Goal: Information Seeking & Learning: Find specific fact

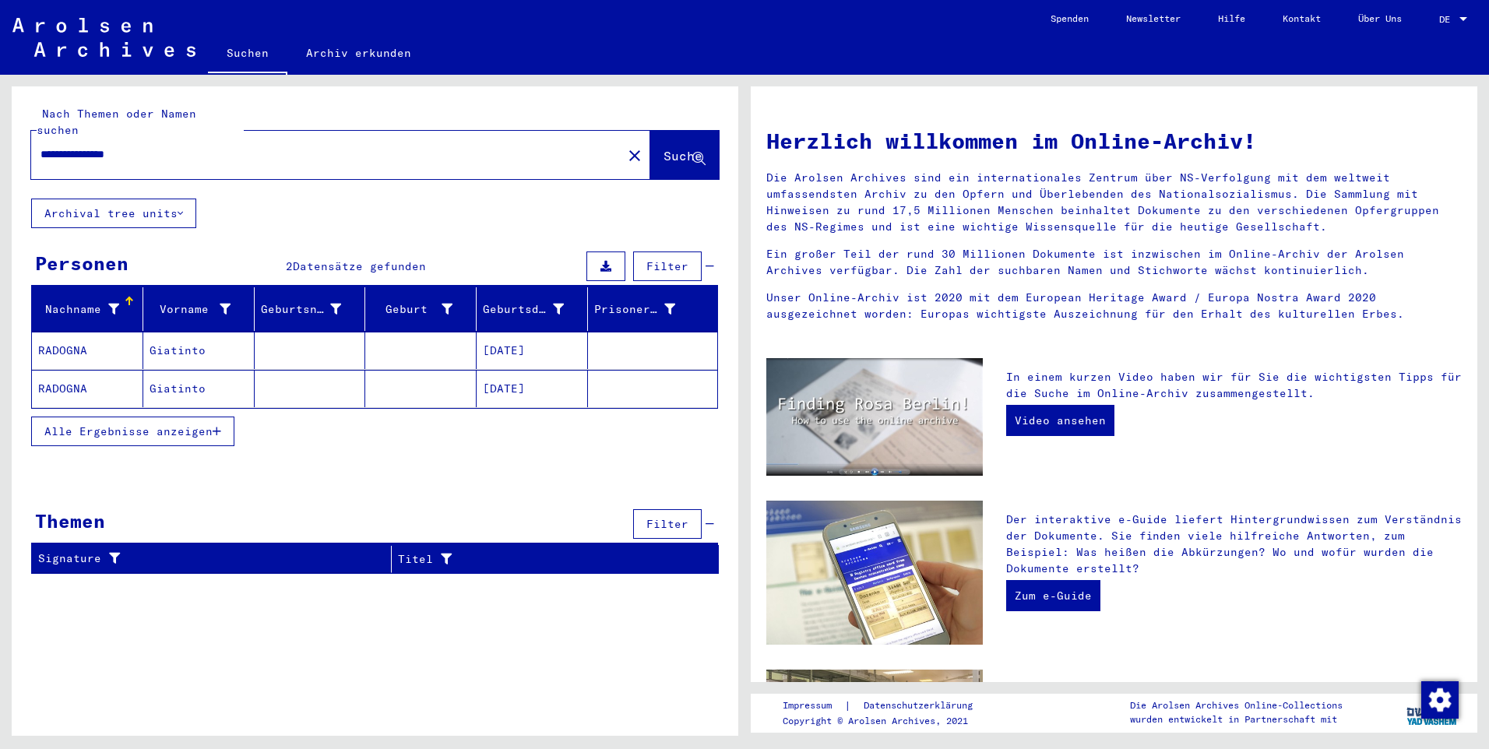
click at [219, 421] on button "Alle Ergebnisse anzeigen" at bounding box center [132, 432] width 203 height 30
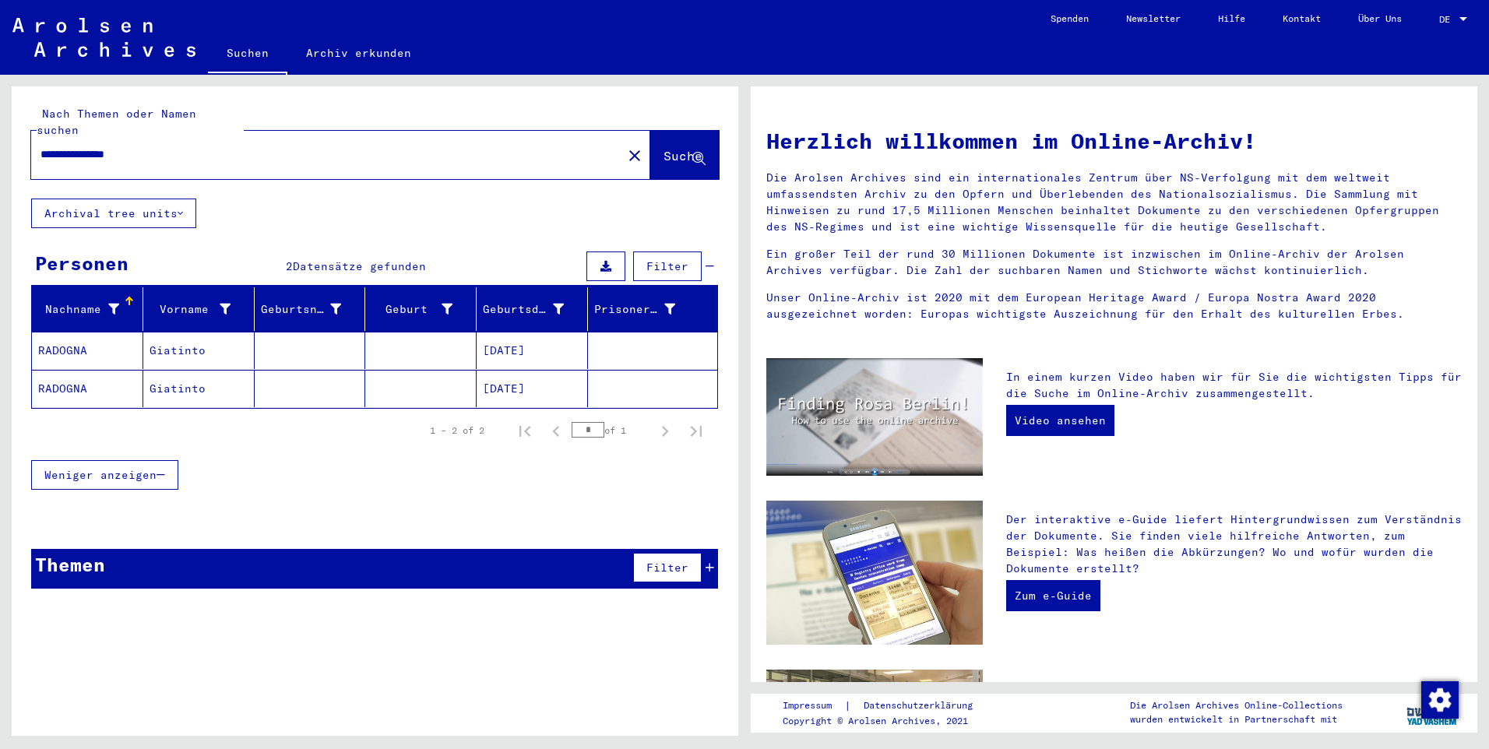
click at [72, 373] on mat-cell "RADOGNA" at bounding box center [87, 388] width 111 height 37
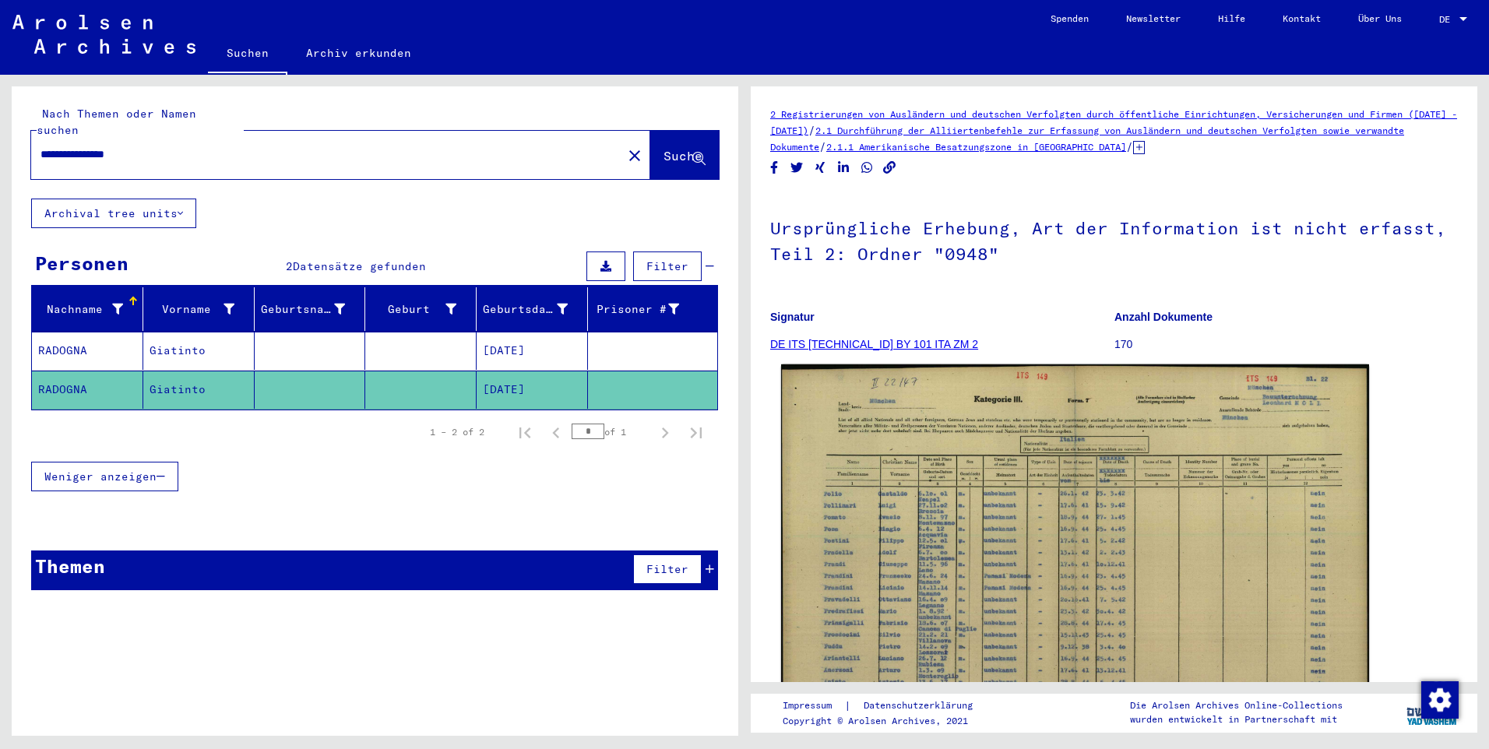
click at [1145, 558] on img at bounding box center [1075, 572] width 588 height 417
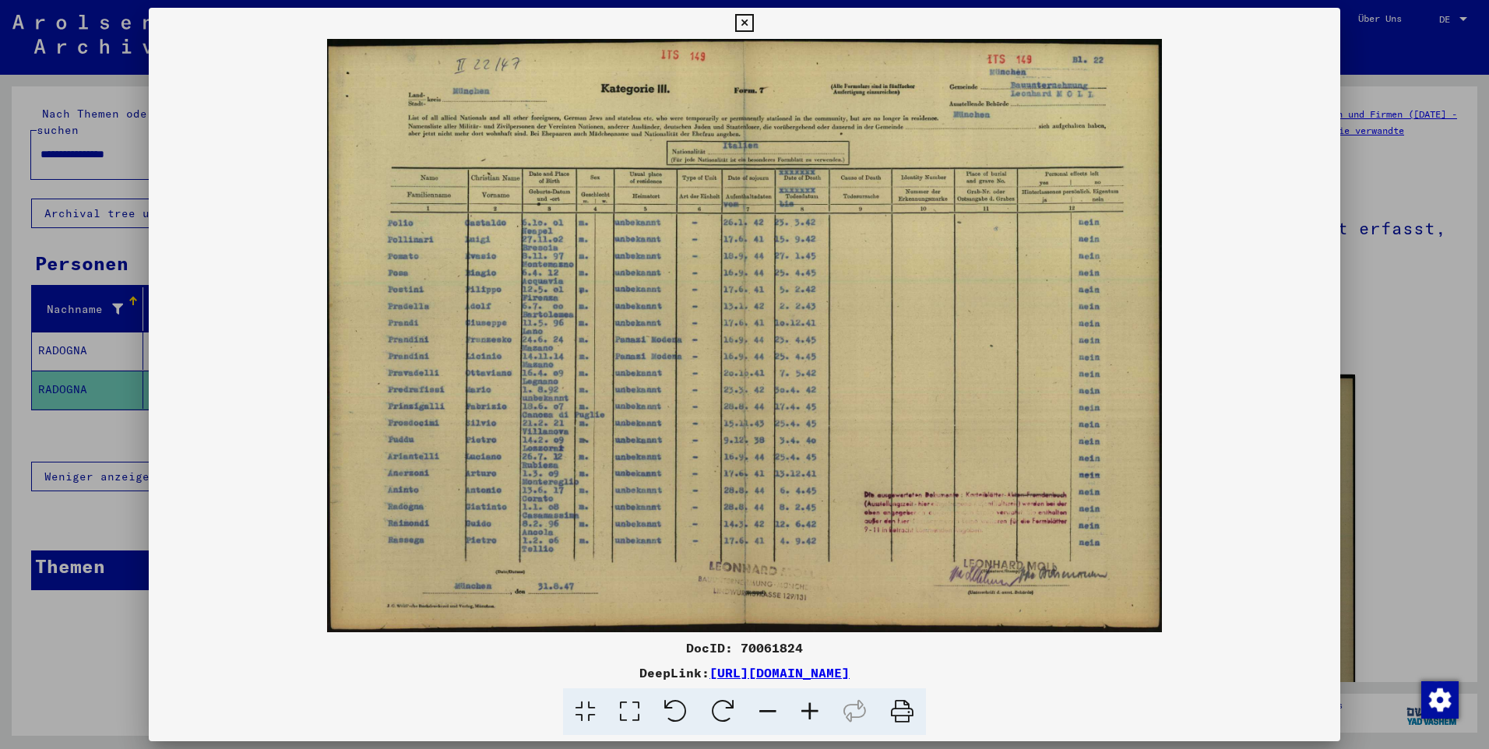
click at [743, 25] on icon at bounding box center [744, 23] width 18 height 19
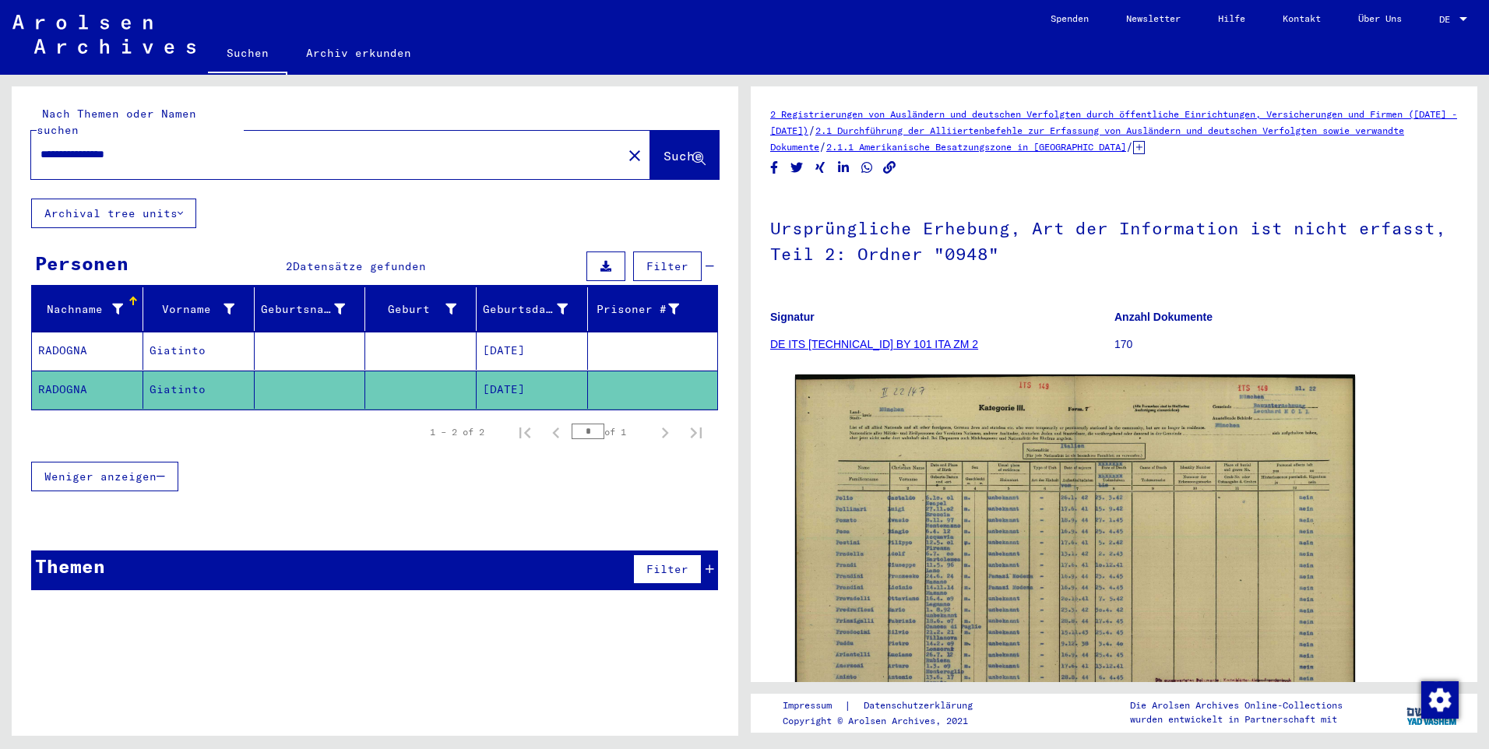
drag, startPoint x: 86, startPoint y: 139, endPoint x: 295, endPoint y: 141, distance: 209.5
click at [295, 146] on input "**********" at bounding box center [326, 154] width 572 height 16
click at [676, 149] on span "Suche" at bounding box center [684, 157] width 42 height 16
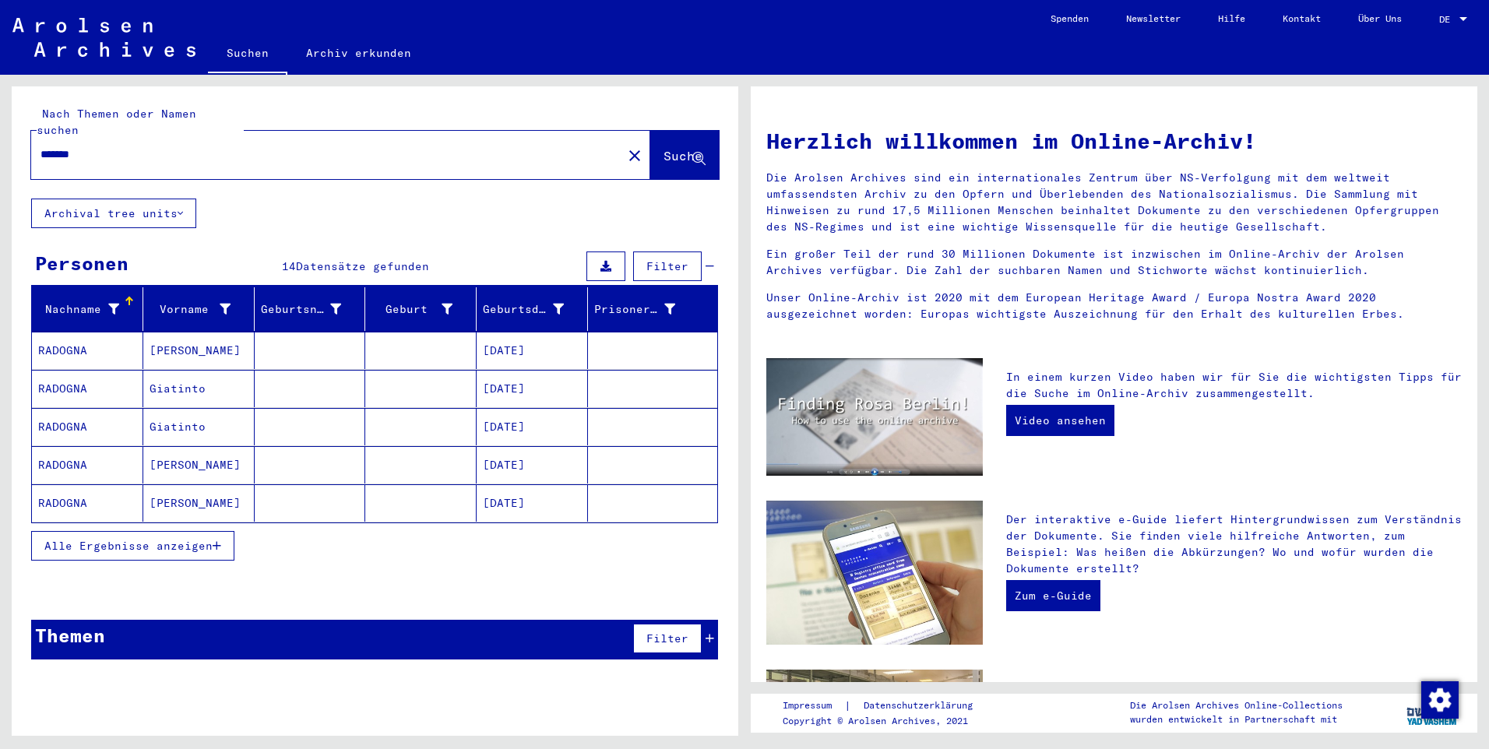
click at [69, 486] on mat-cell "RADOGNA" at bounding box center [87, 502] width 111 height 37
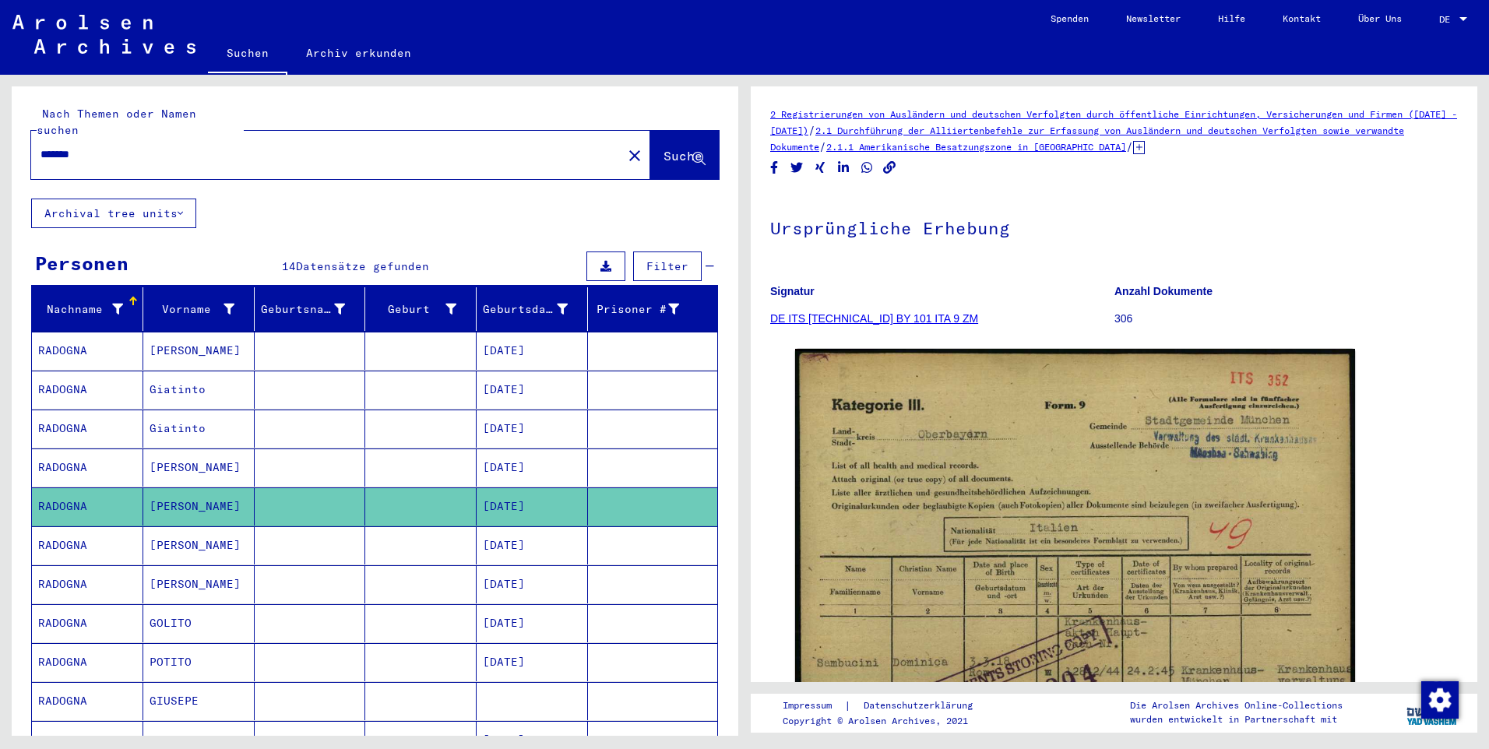
click at [52, 528] on mat-cell "RADOGNA" at bounding box center [87, 545] width 111 height 38
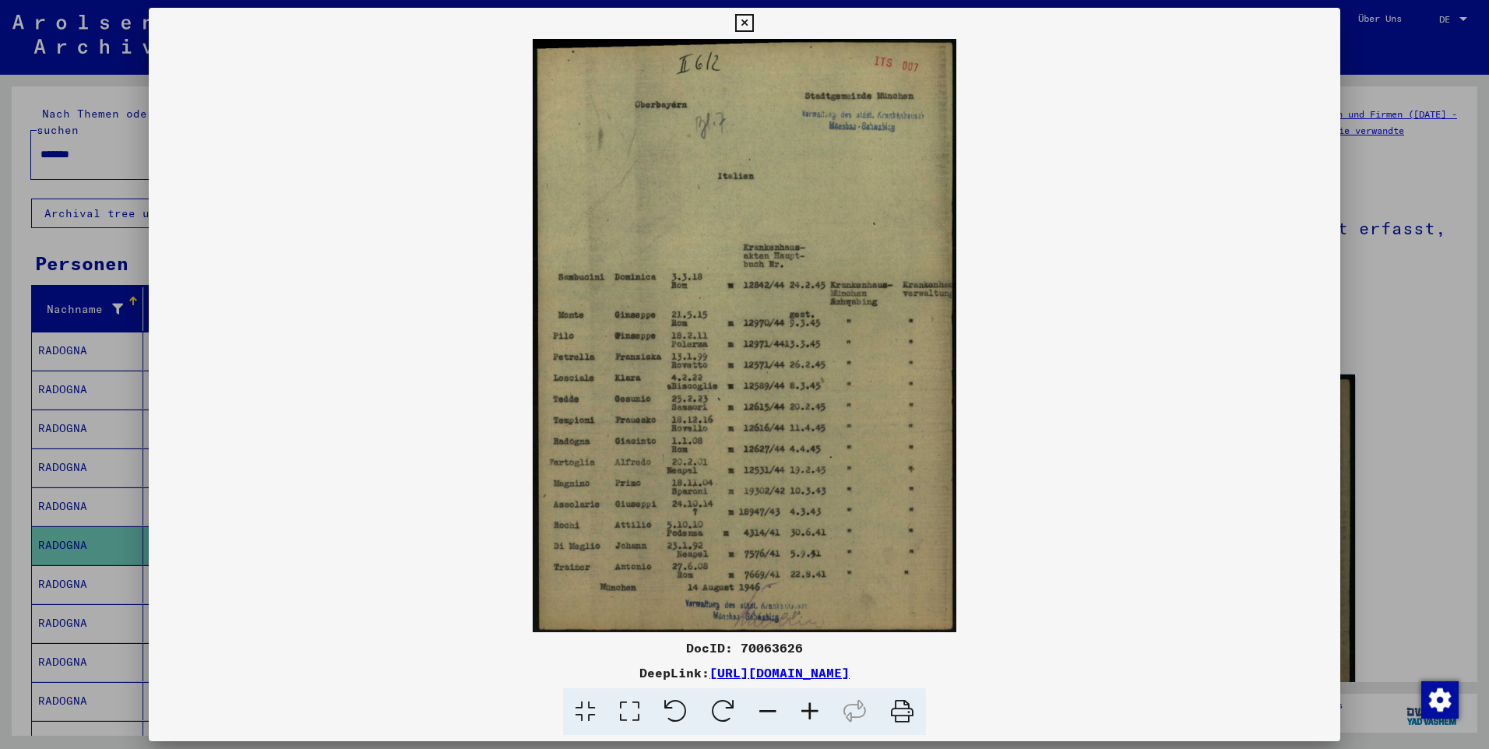
click at [811, 720] on icon at bounding box center [810, 712] width 42 height 48
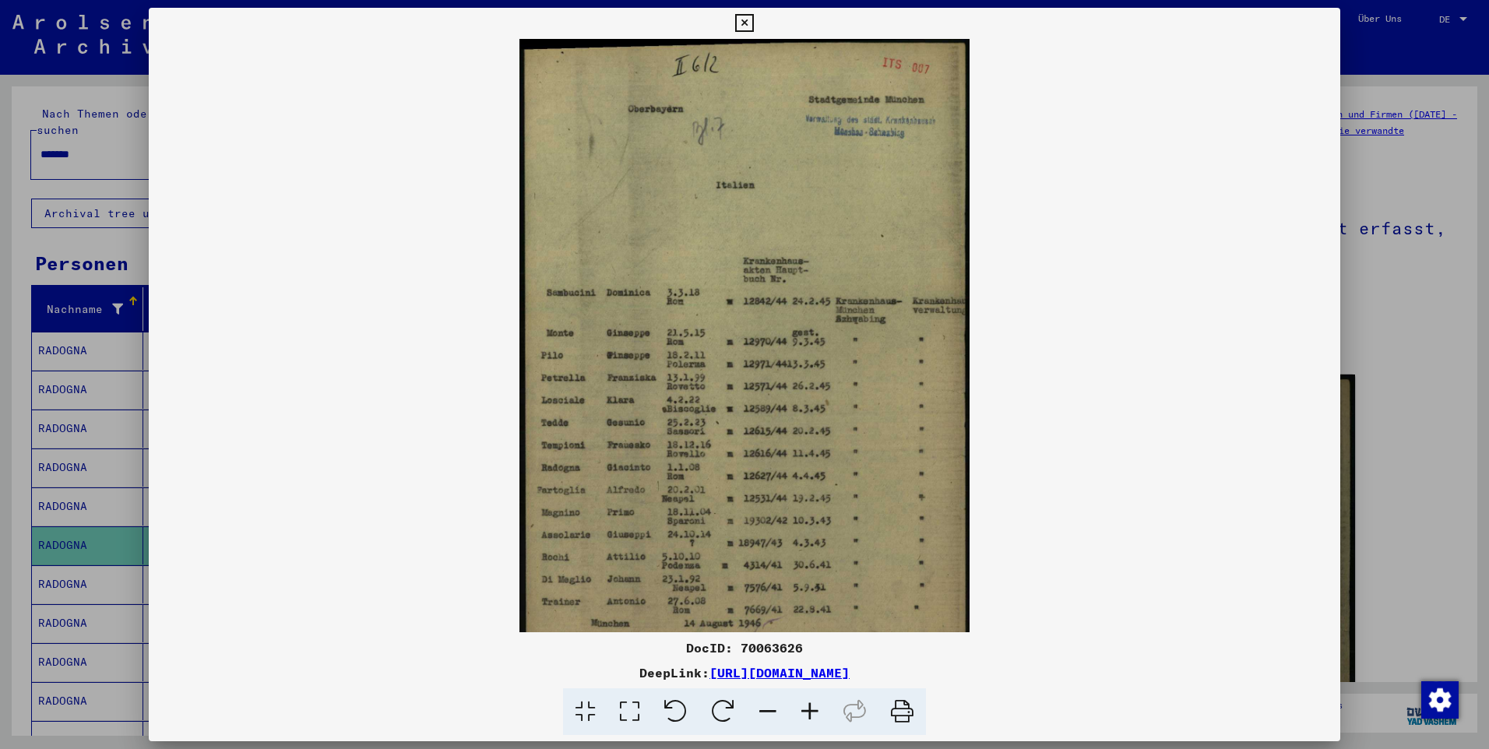
click at [811, 720] on icon at bounding box center [810, 712] width 42 height 48
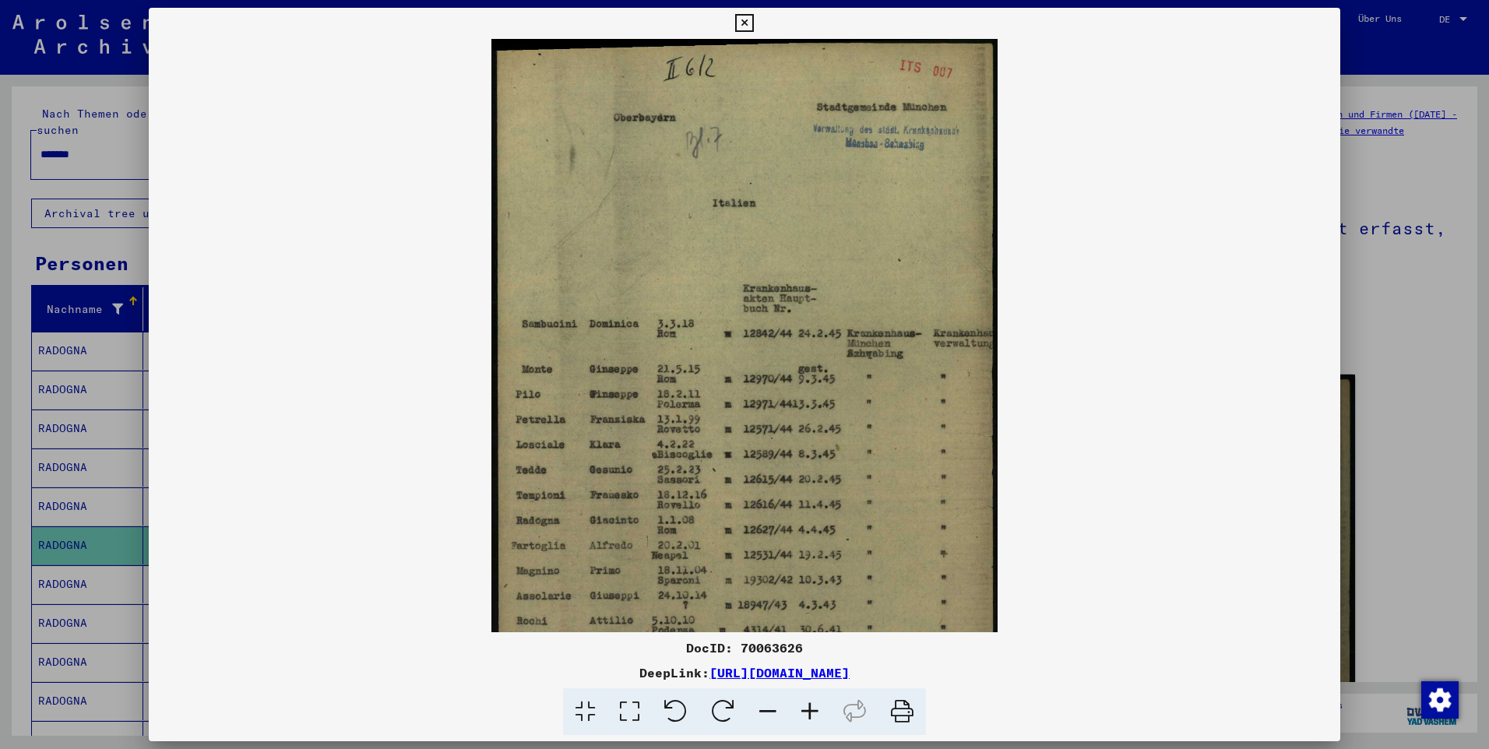
click at [811, 720] on icon at bounding box center [810, 712] width 42 height 48
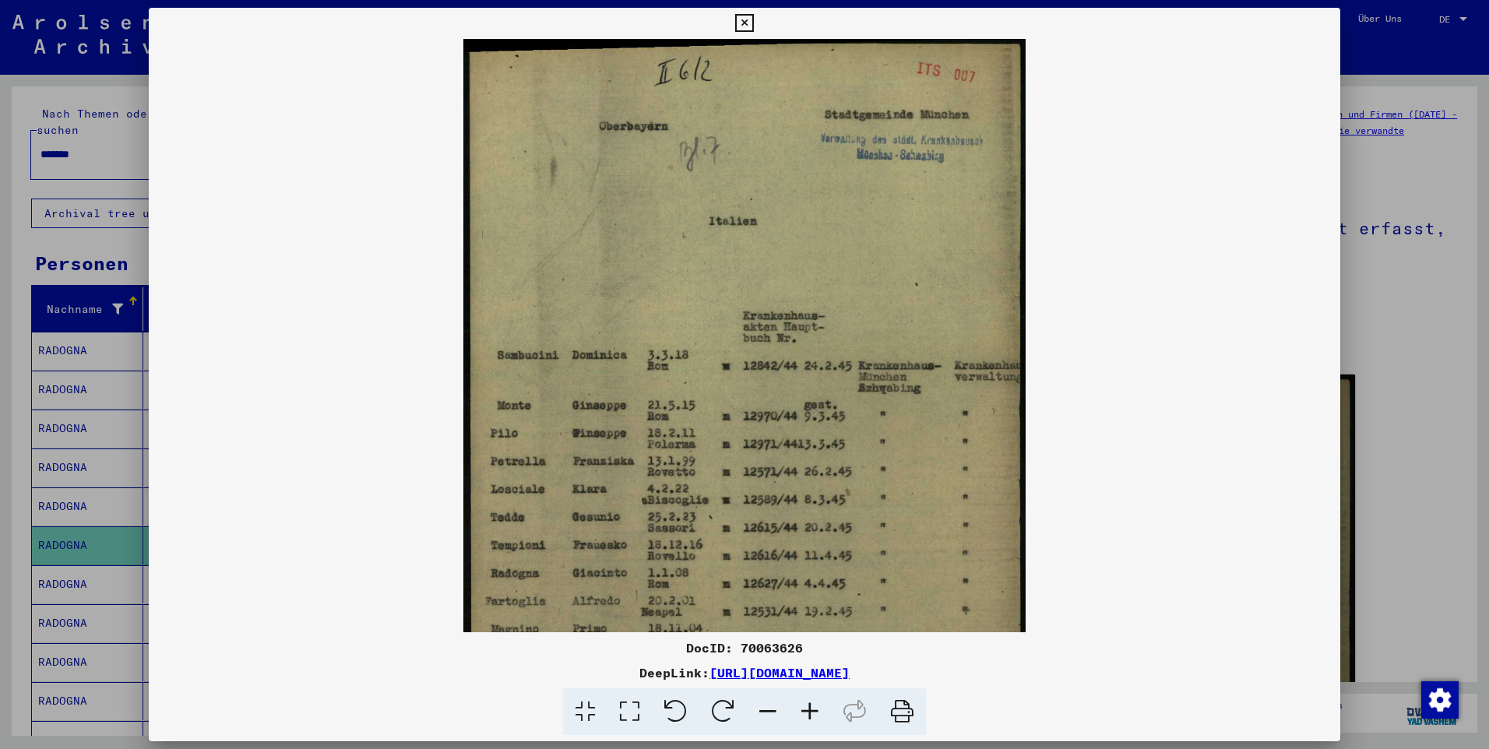
click at [811, 720] on icon at bounding box center [810, 712] width 42 height 48
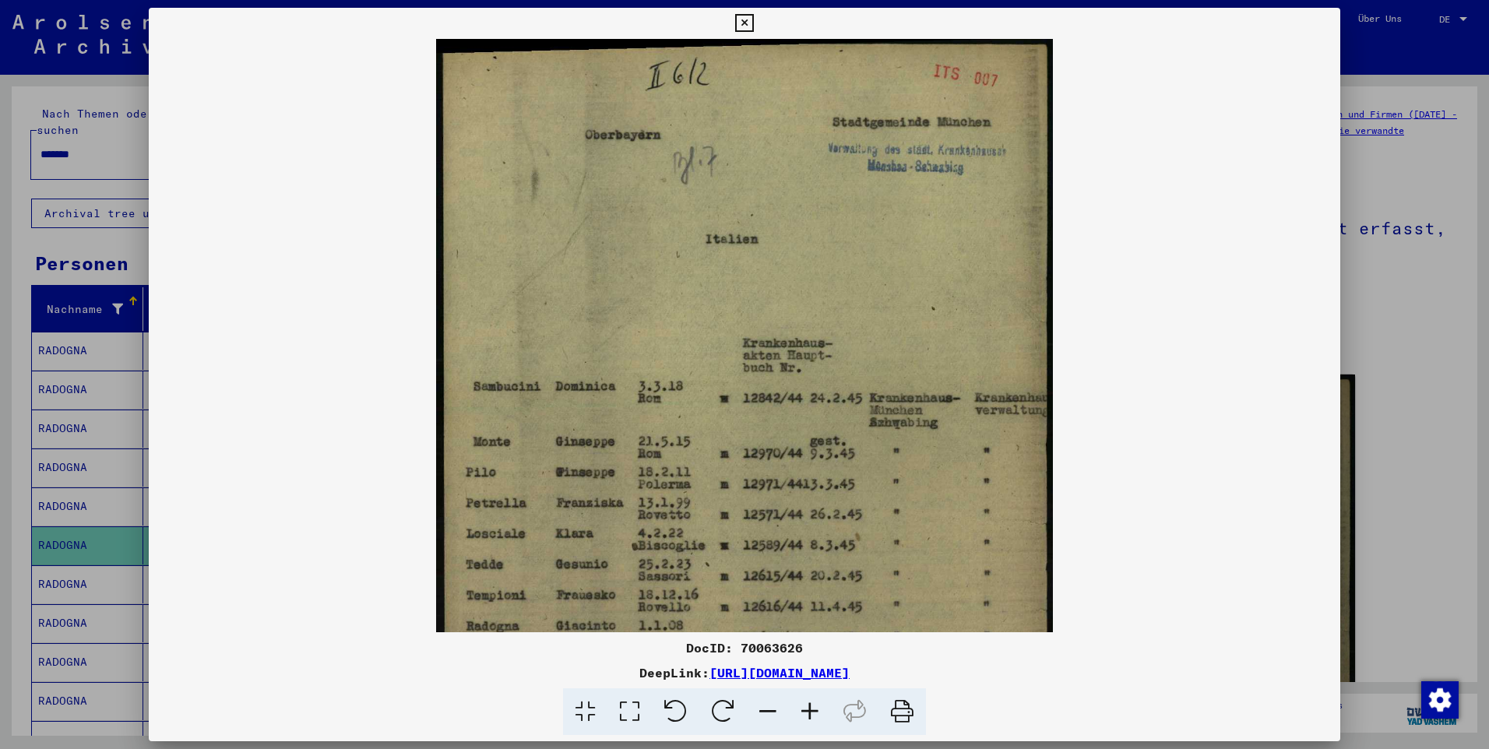
click at [811, 720] on icon at bounding box center [810, 712] width 42 height 48
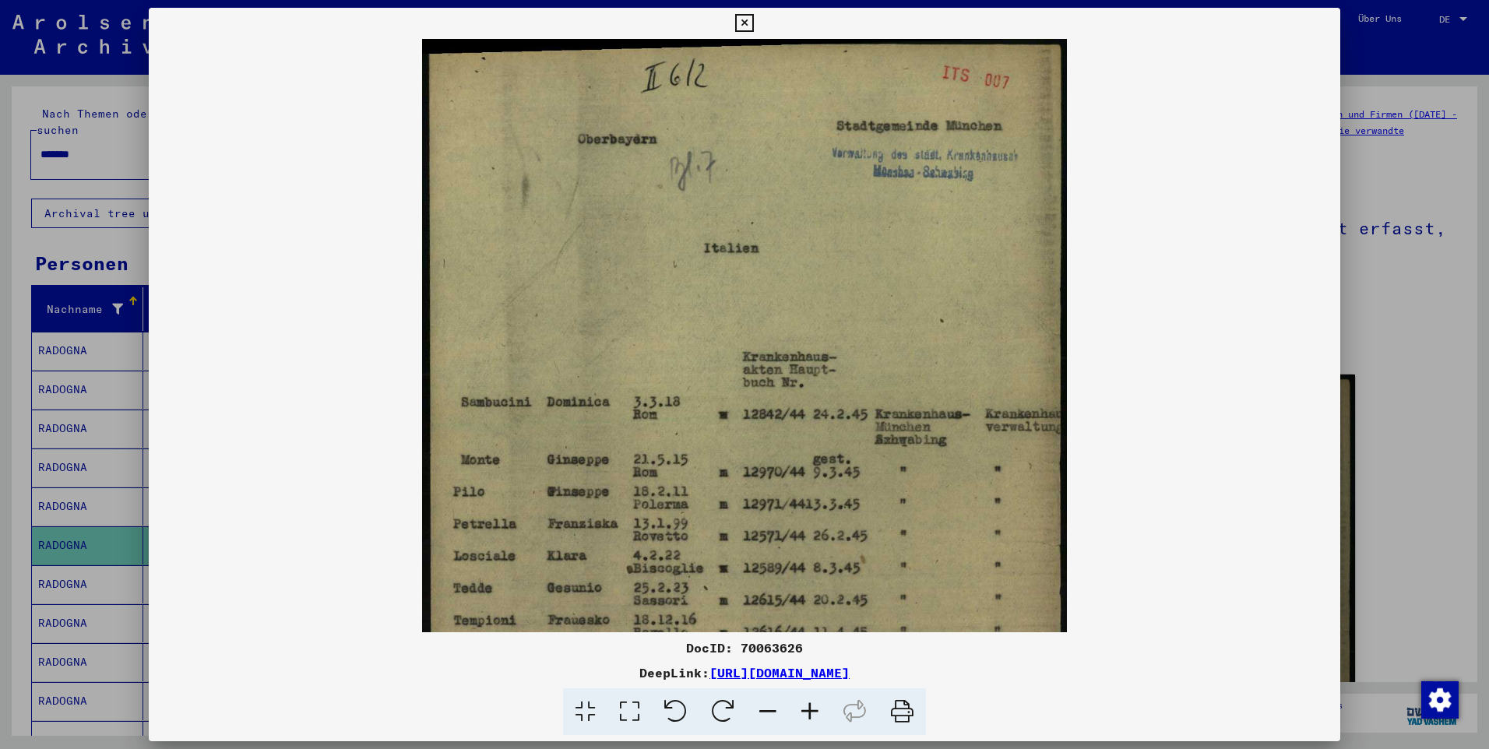
click at [811, 720] on icon at bounding box center [810, 712] width 42 height 48
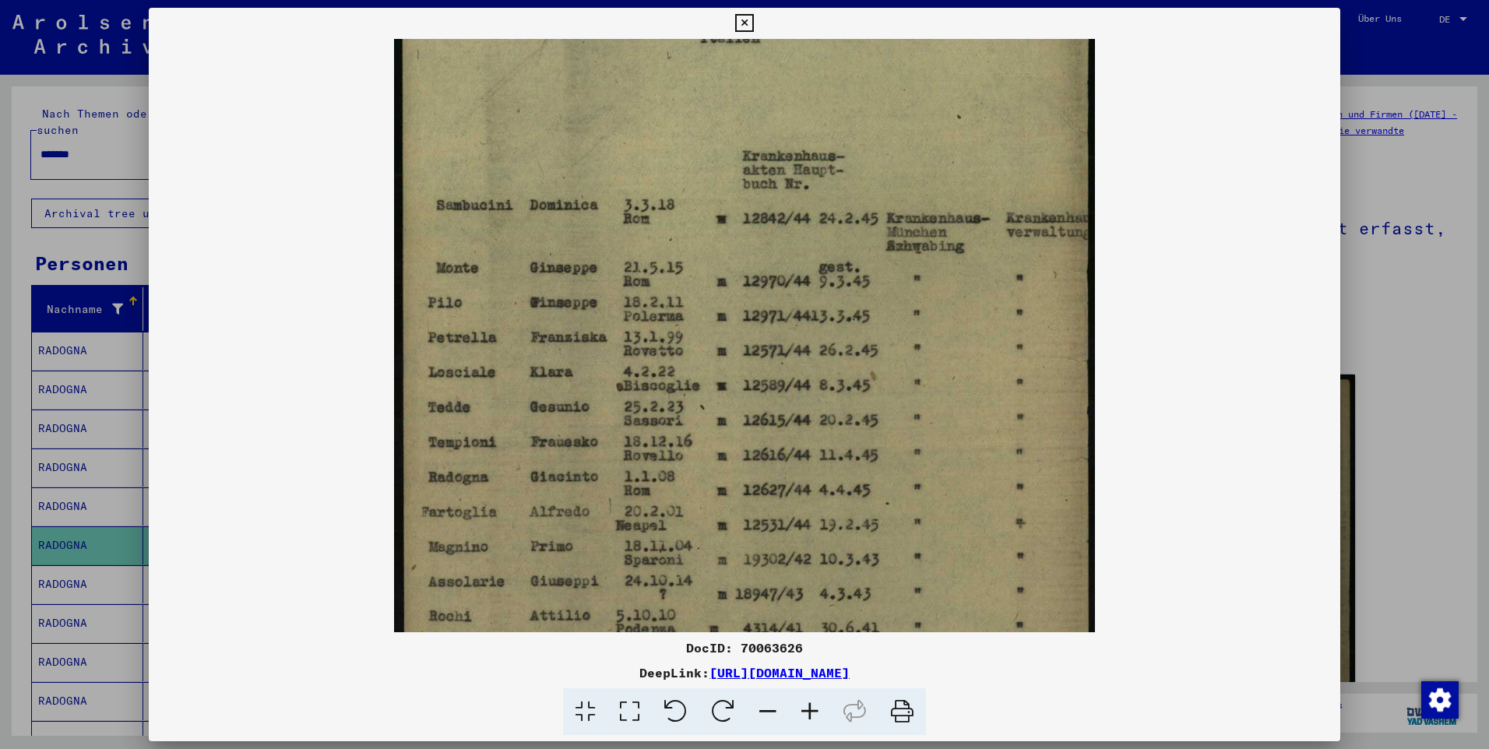
drag, startPoint x: 749, startPoint y: 463, endPoint x: 760, endPoint y: 235, distance: 228.4
click at [760, 235] on img at bounding box center [744, 302] width 700 height 983
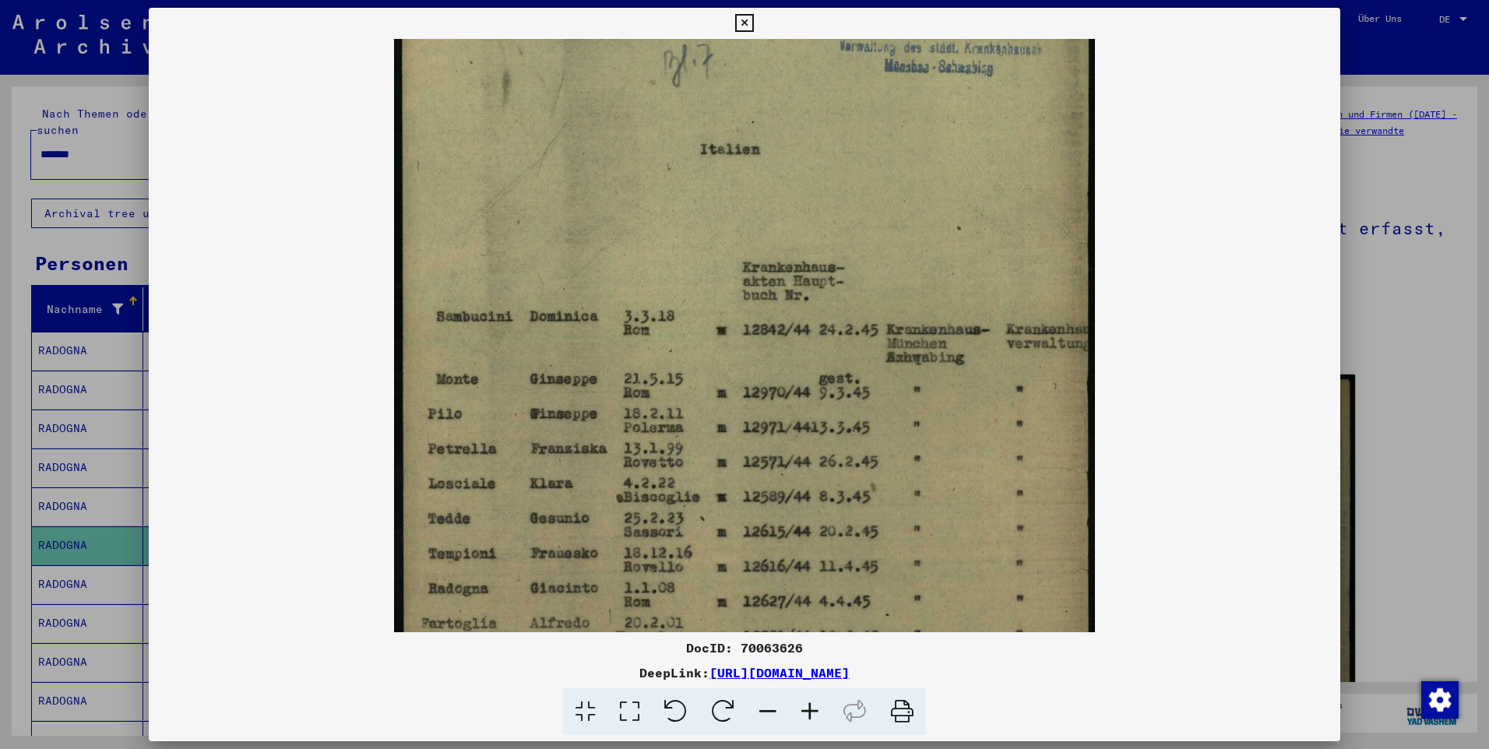
scroll to position [26, 0]
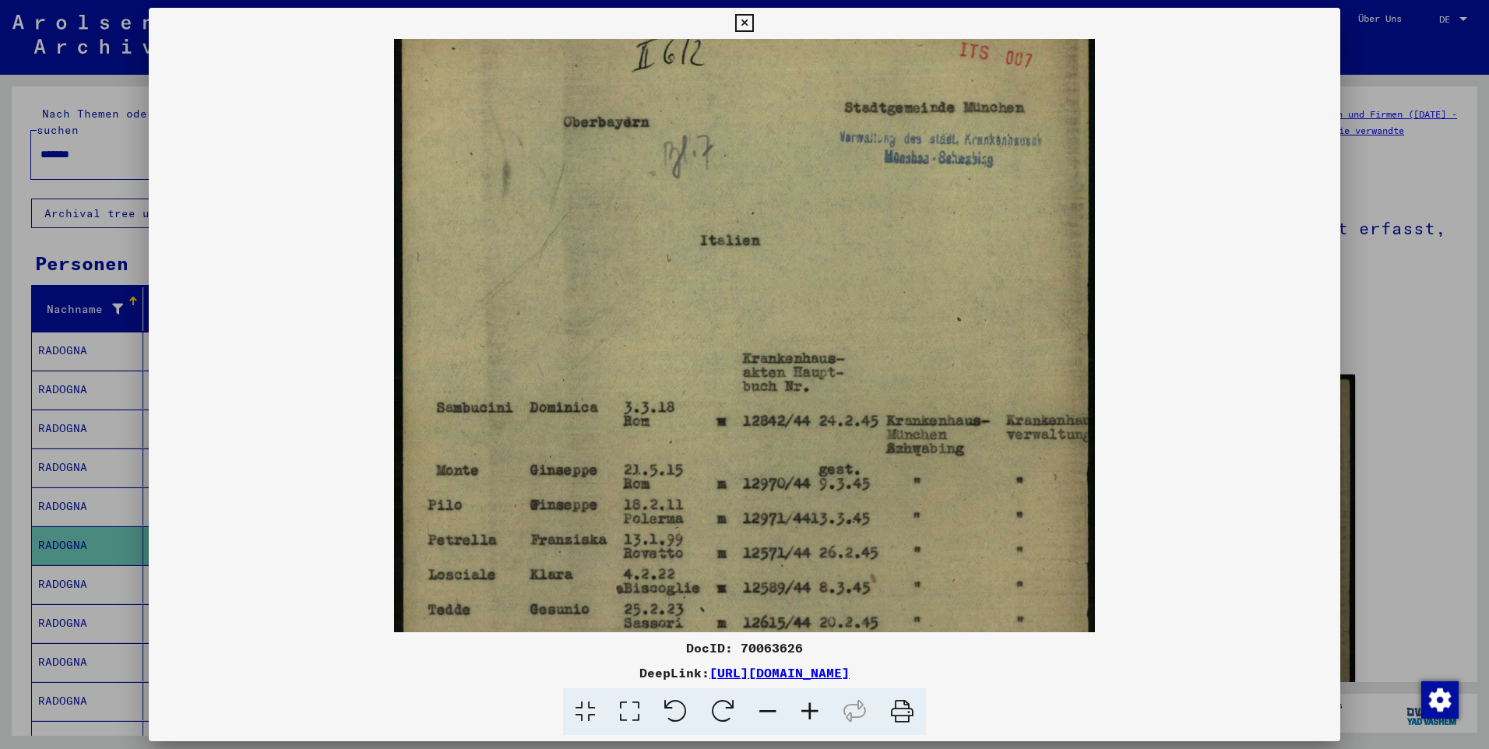
drag, startPoint x: 826, startPoint y: 516, endPoint x: 734, endPoint y: 718, distance: 222.4
click at [734, 718] on div "DocID: 70063626 DeepLink: [URL][DOMAIN_NAME]" at bounding box center [744, 372] width 1191 height 728
click at [748, 25] on icon at bounding box center [744, 23] width 18 height 19
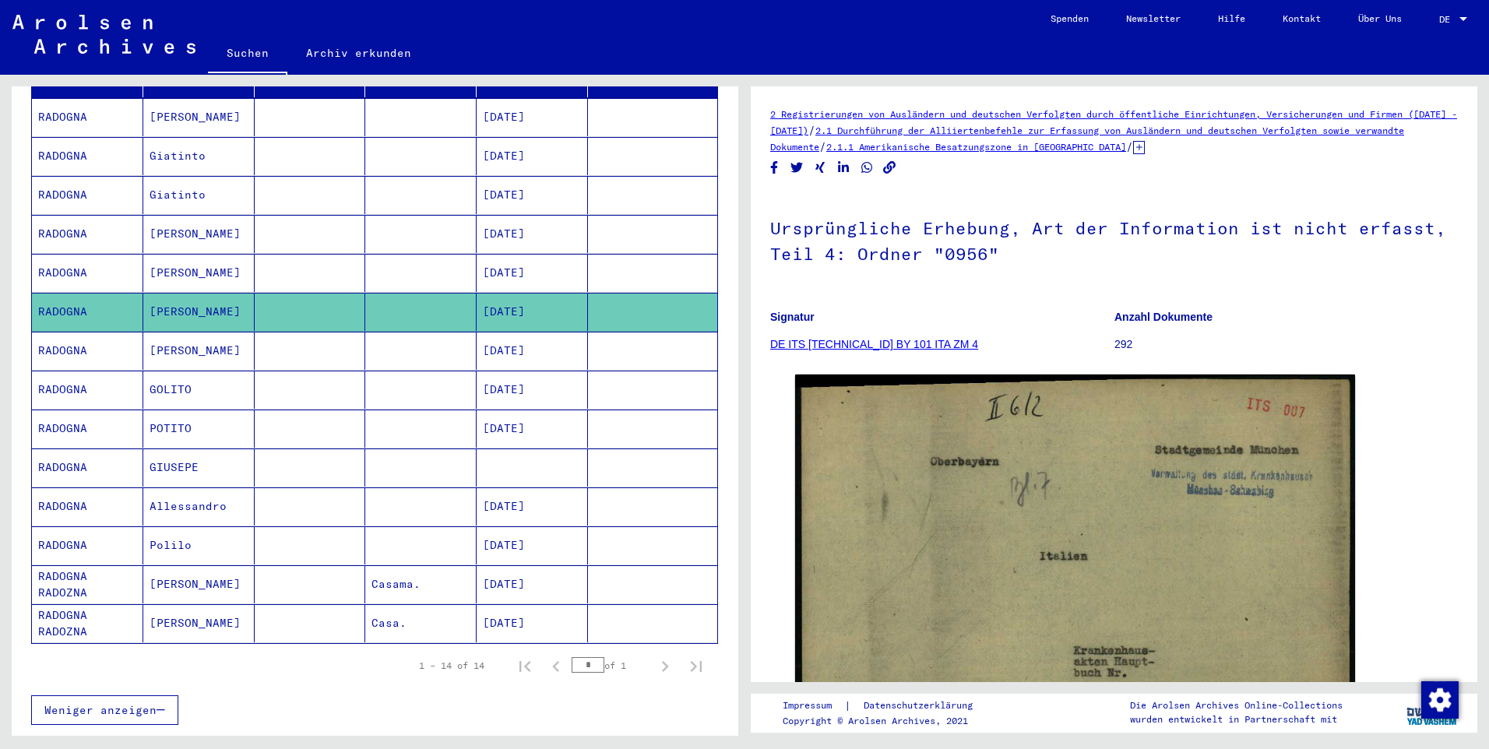
scroll to position [0, 0]
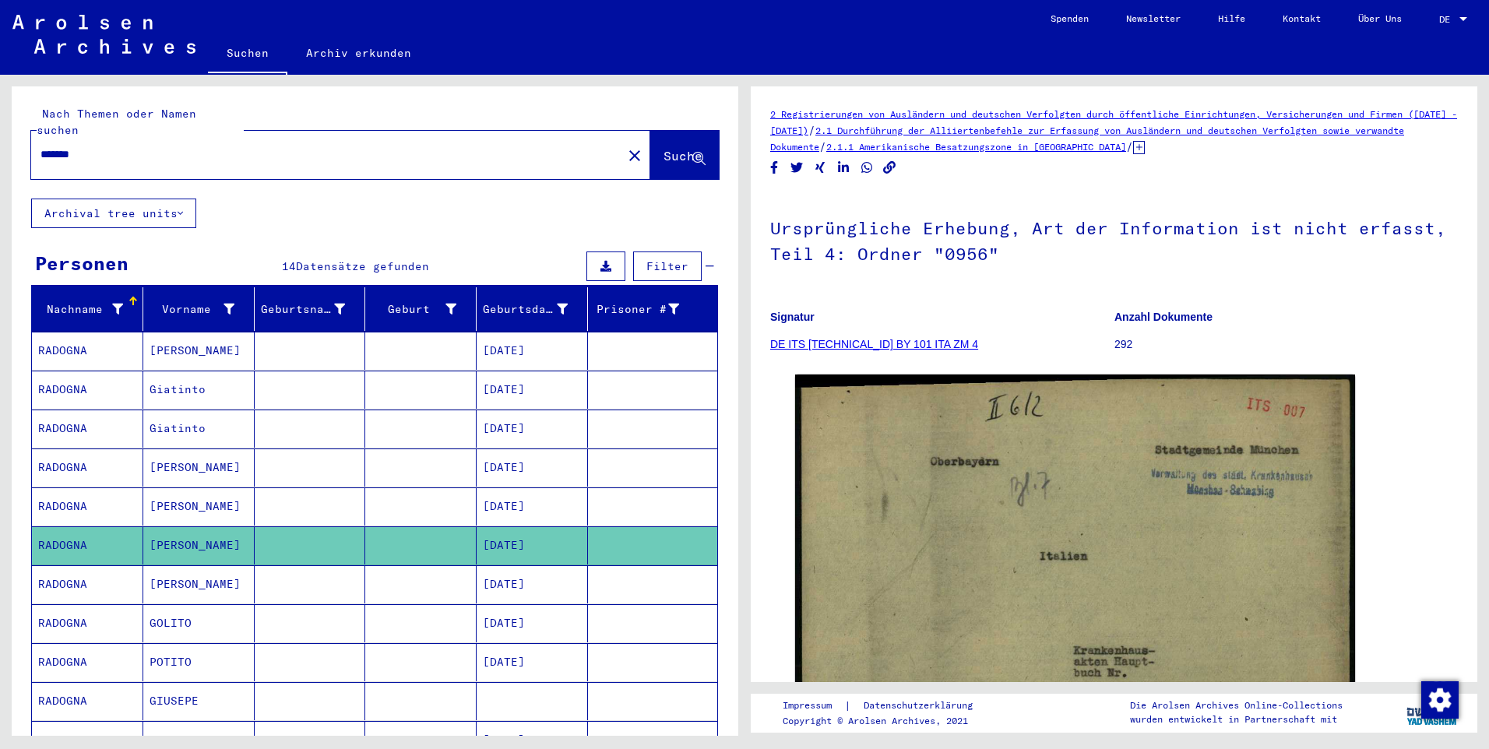
drag, startPoint x: 100, startPoint y: 132, endPoint x: 0, endPoint y: 146, distance: 101.3
click at [0, 147] on html "Suchen Archiv erkunden Spenden Newsletter Hilfe Kontakt Über Uns Suchen Archiv …" at bounding box center [744, 374] width 1489 height 749
click at [650, 139] on button "Suche" at bounding box center [684, 155] width 69 height 48
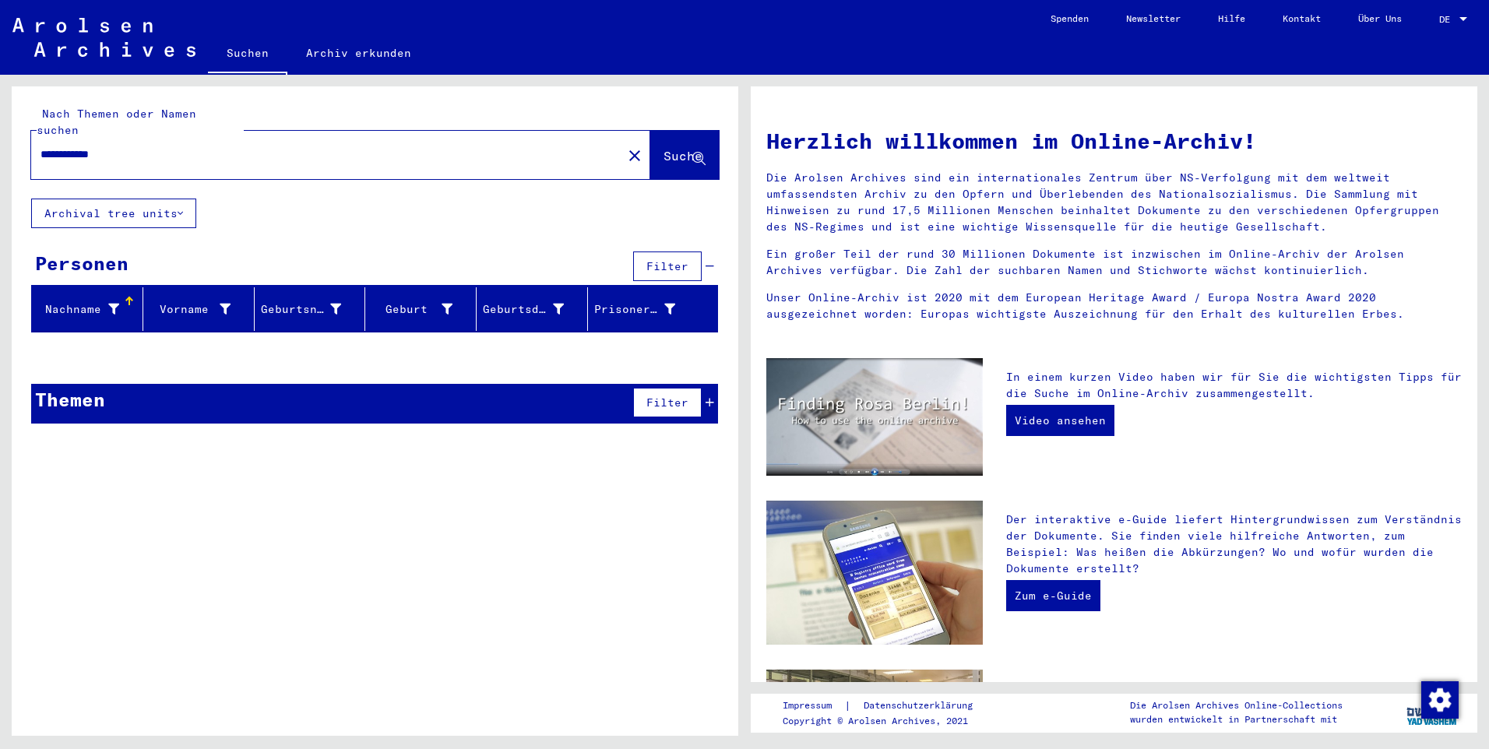
click at [73, 146] on input "**********" at bounding box center [321, 154] width 563 height 16
click at [666, 148] on span "Suche" at bounding box center [682, 156] width 39 height 16
click at [713, 397] on icon at bounding box center [710, 402] width 9 height 11
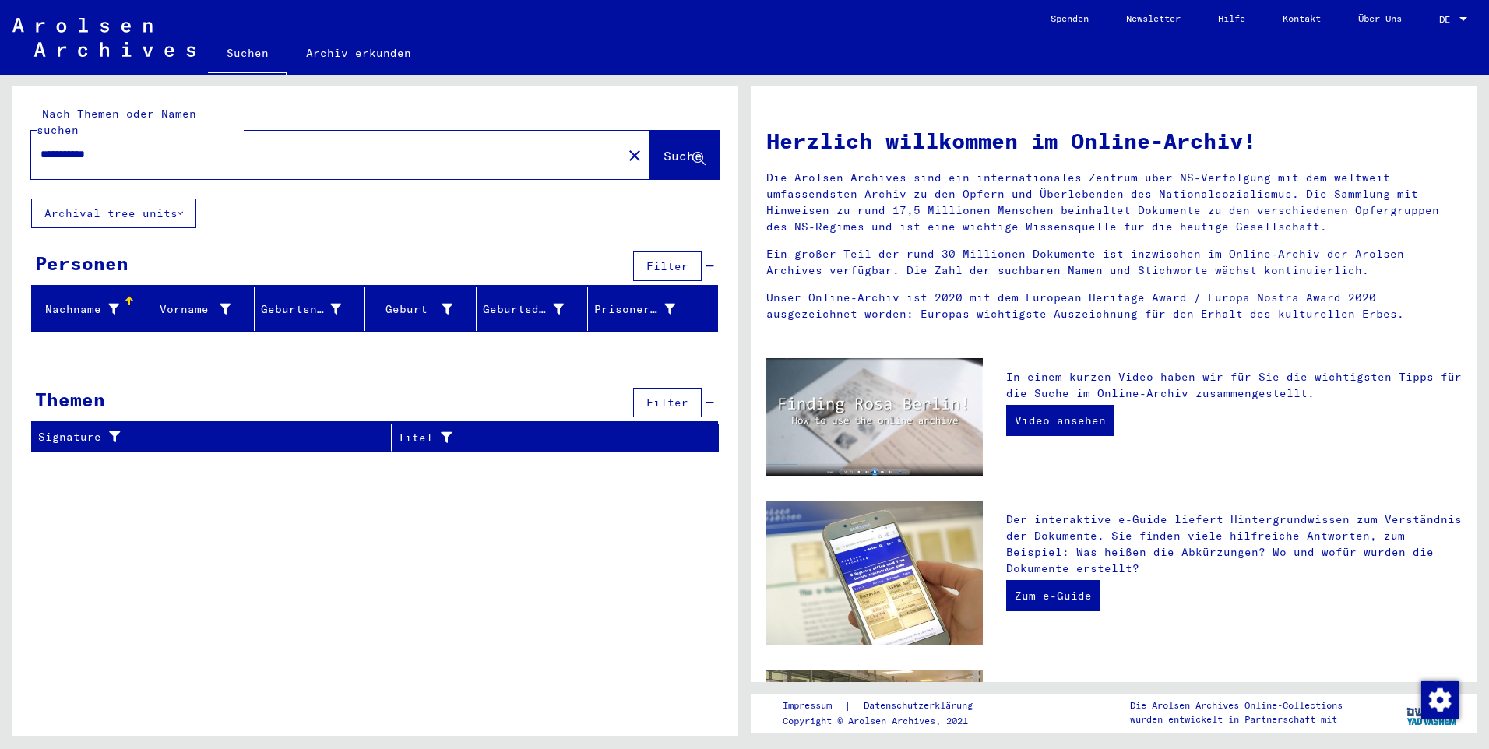
click at [68, 146] on input "**********" at bounding box center [321, 154] width 563 height 16
click at [79, 146] on input "**********" at bounding box center [321, 154] width 563 height 16
type input "**********"
click at [699, 157] on button "Suche" at bounding box center [684, 155] width 69 height 48
